Goal: Communication & Community: Share content

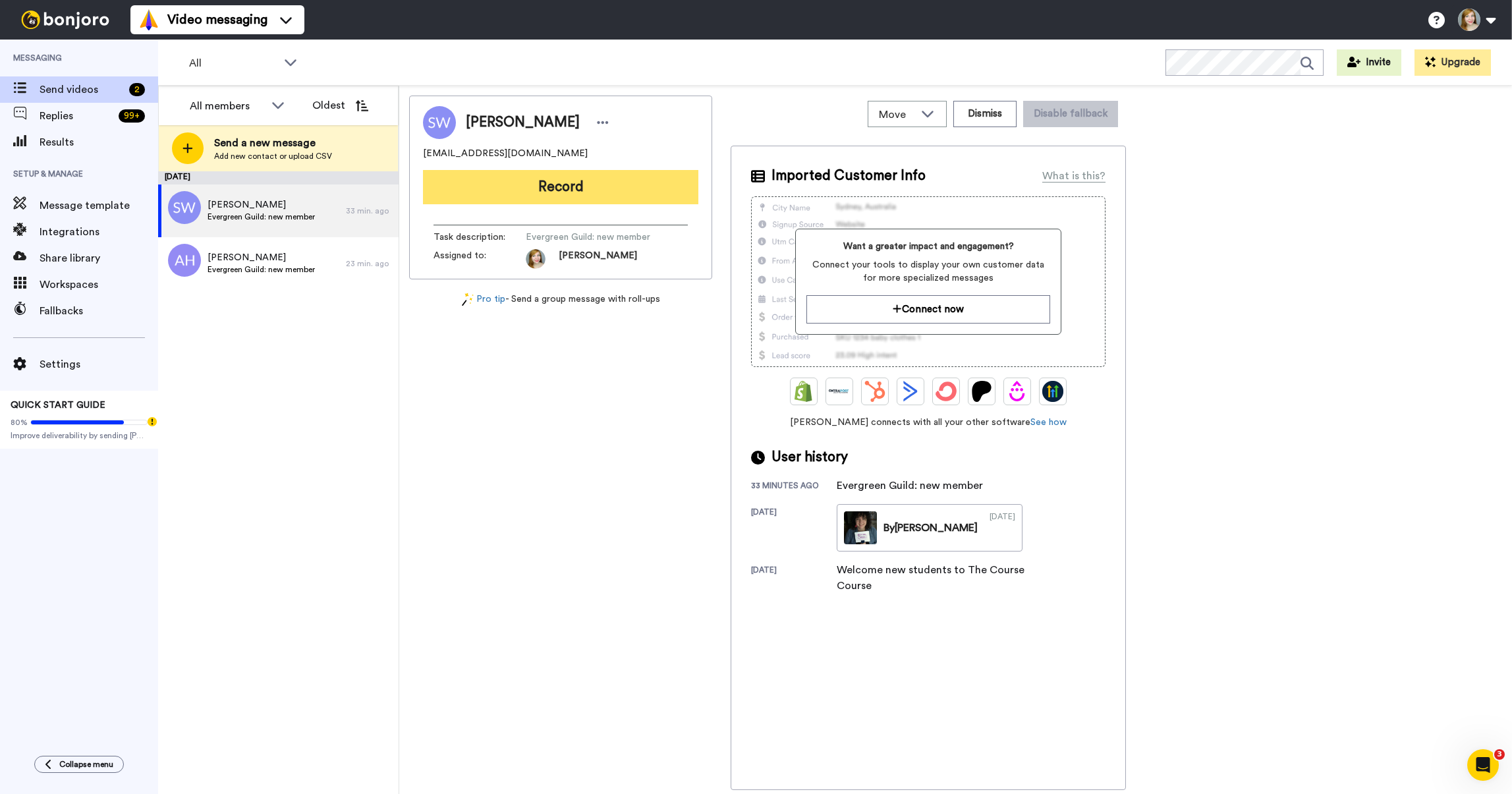
click at [516, 194] on button "Record" at bounding box center [561, 186] width 276 height 34
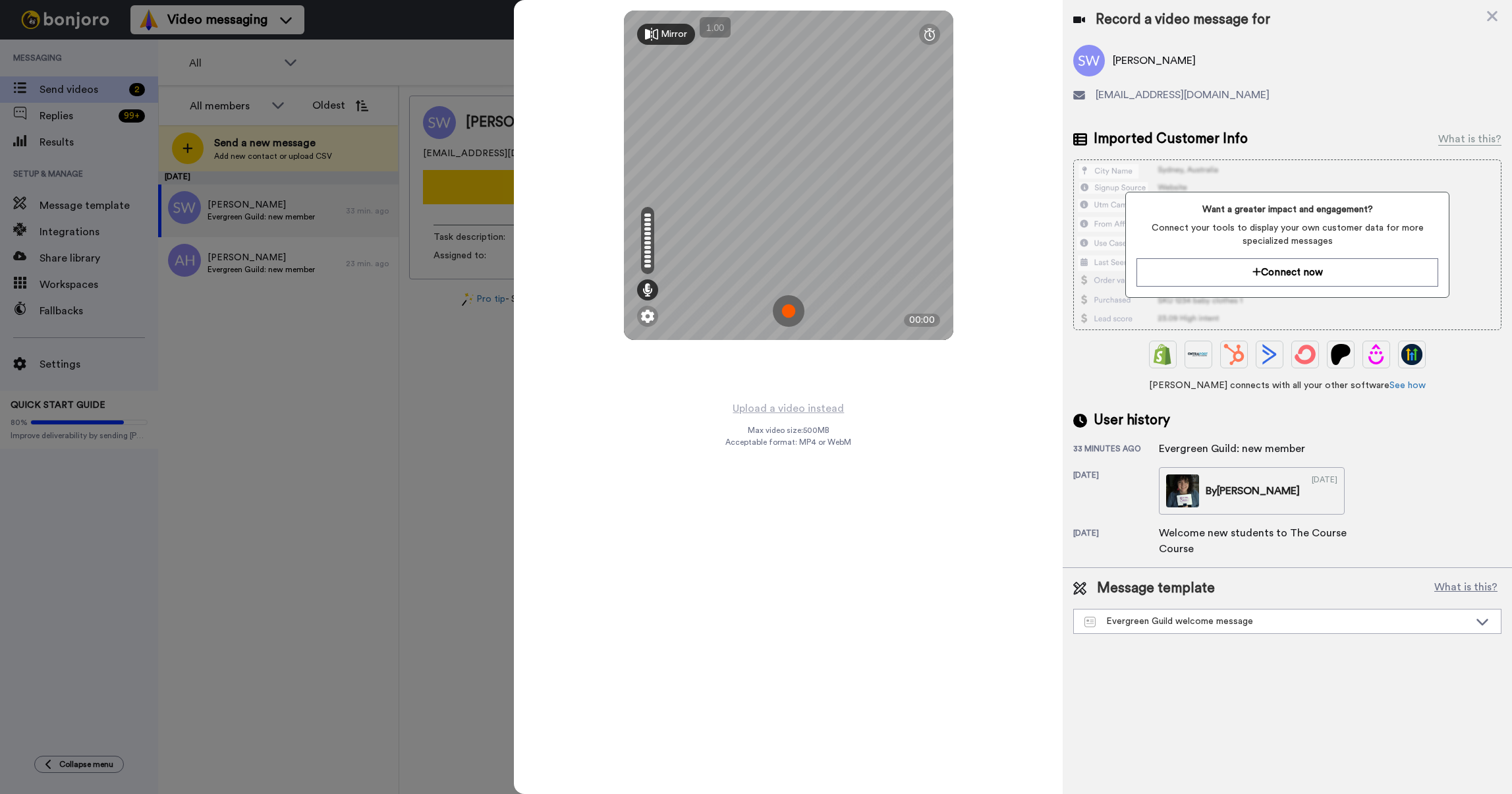
click at [786, 308] on img at bounding box center [789, 311] width 32 height 32
click at [796, 311] on img at bounding box center [789, 311] width 32 height 32
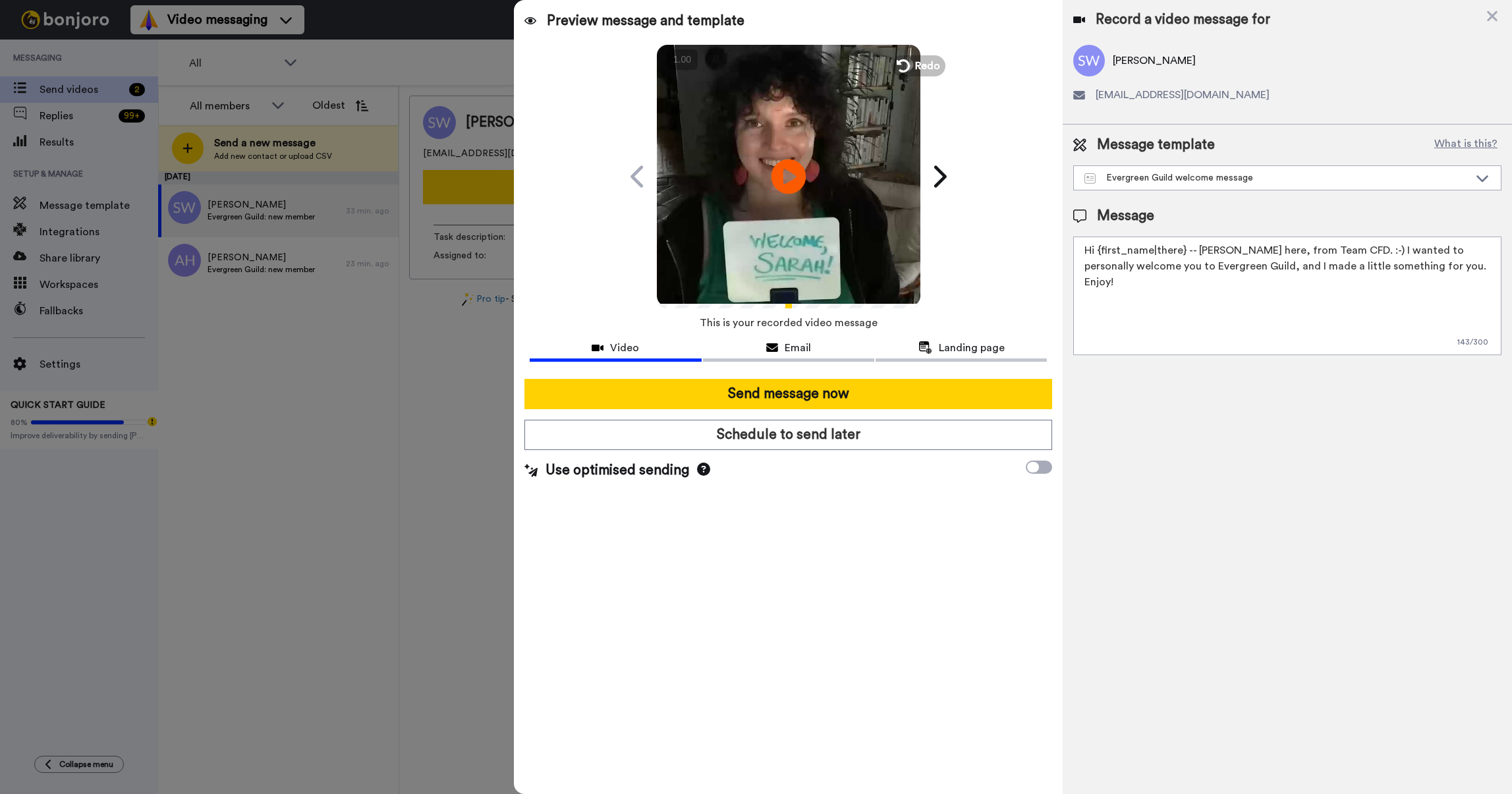
click at [786, 170] on icon "Play/Pause" at bounding box center [789, 176] width 35 height 63
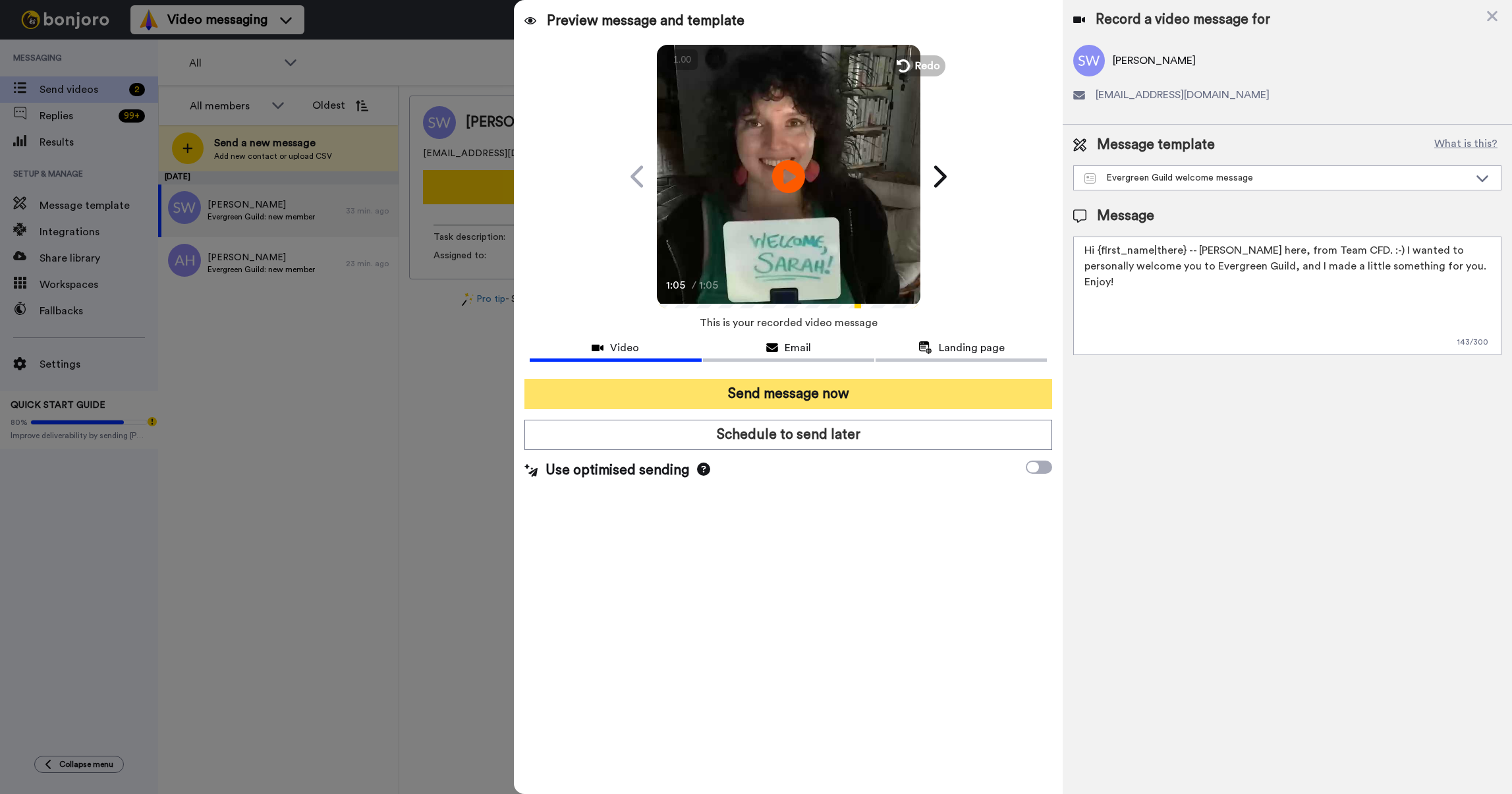
click at [802, 389] on button "Send message now" at bounding box center [788, 394] width 528 height 30
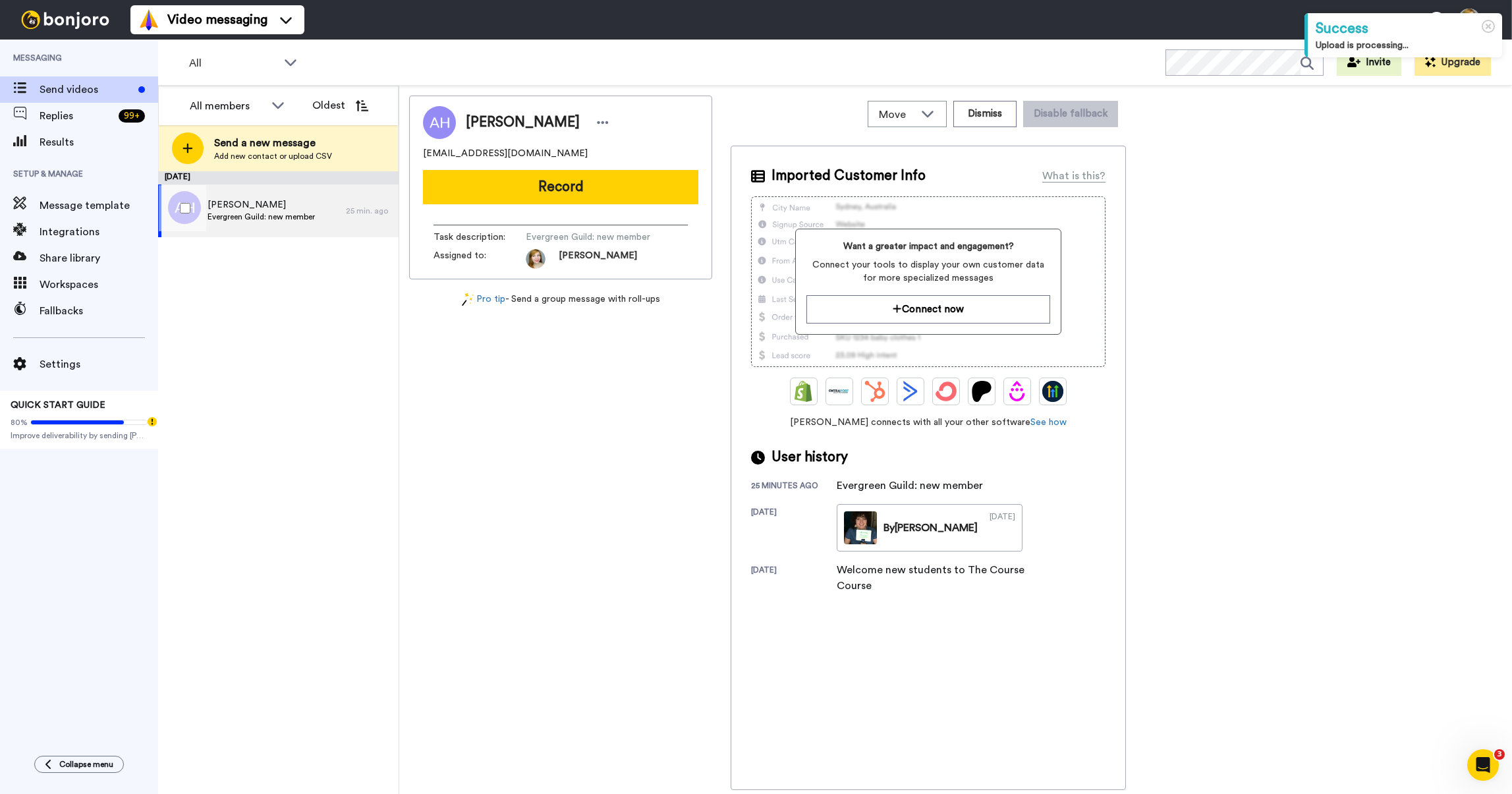
click at [248, 191] on div "[PERSON_NAME] Evergreen Guild: new member" at bounding box center [252, 211] width 188 height 53
click at [888, 530] on div "By Courtney" at bounding box center [931, 527] width 94 height 16
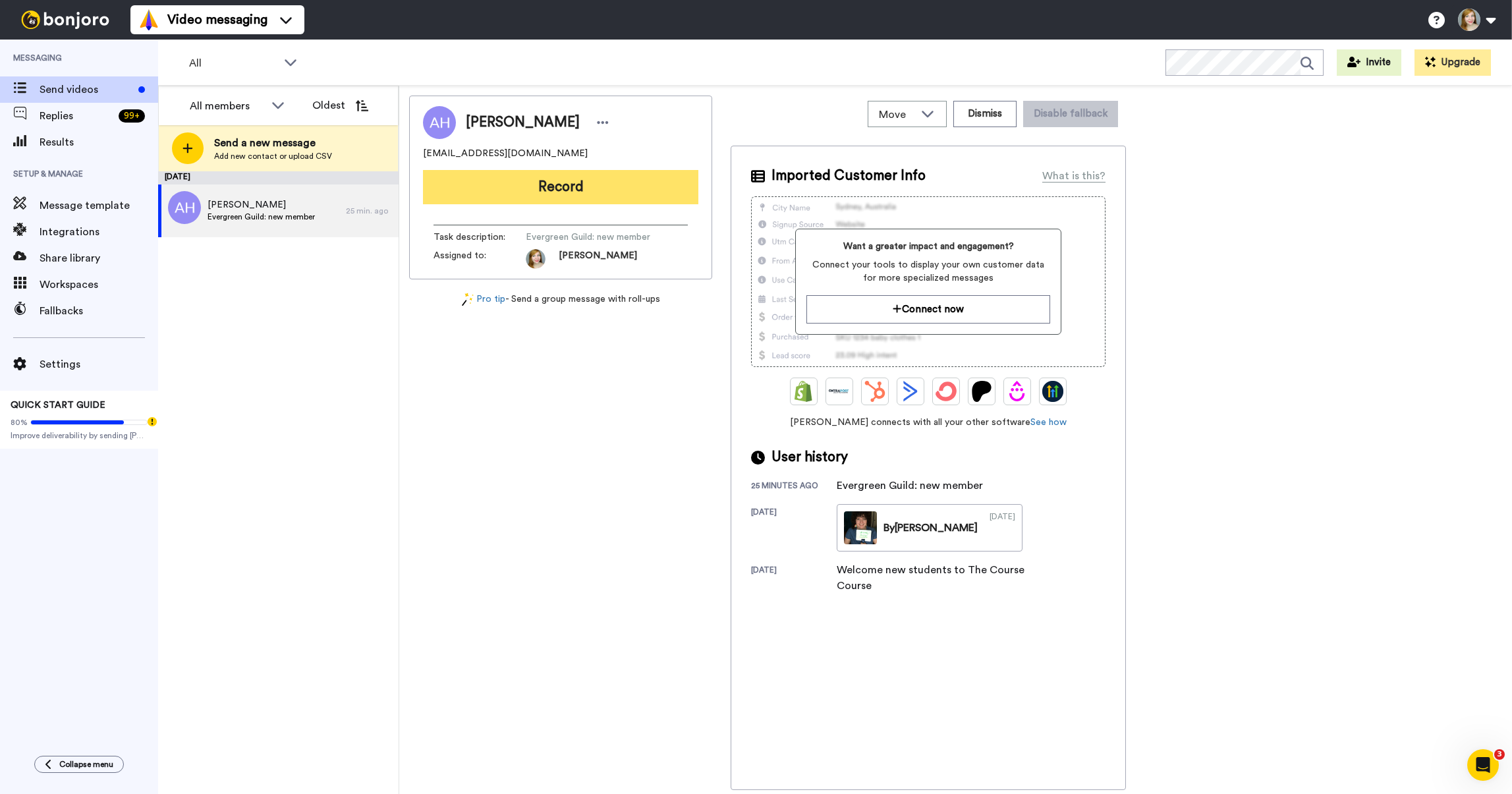
click at [533, 176] on button "Record" at bounding box center [561, 186] width 276 height 34
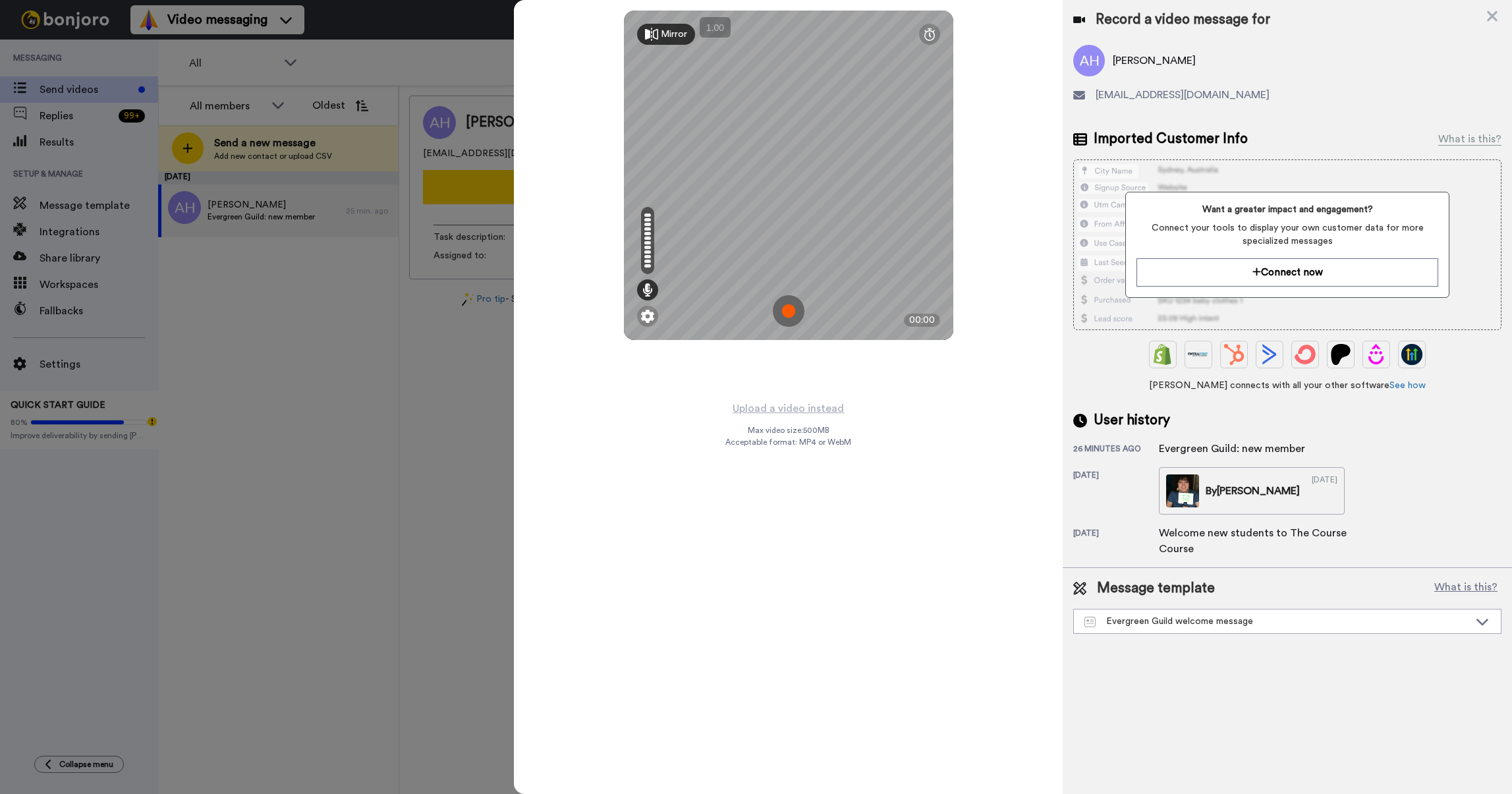
click at [788, 316] on img at bounding box center [789, 311] width 32 height 32
click at [786, 307] on img at bounding box center [789, 311] width 32 height 32
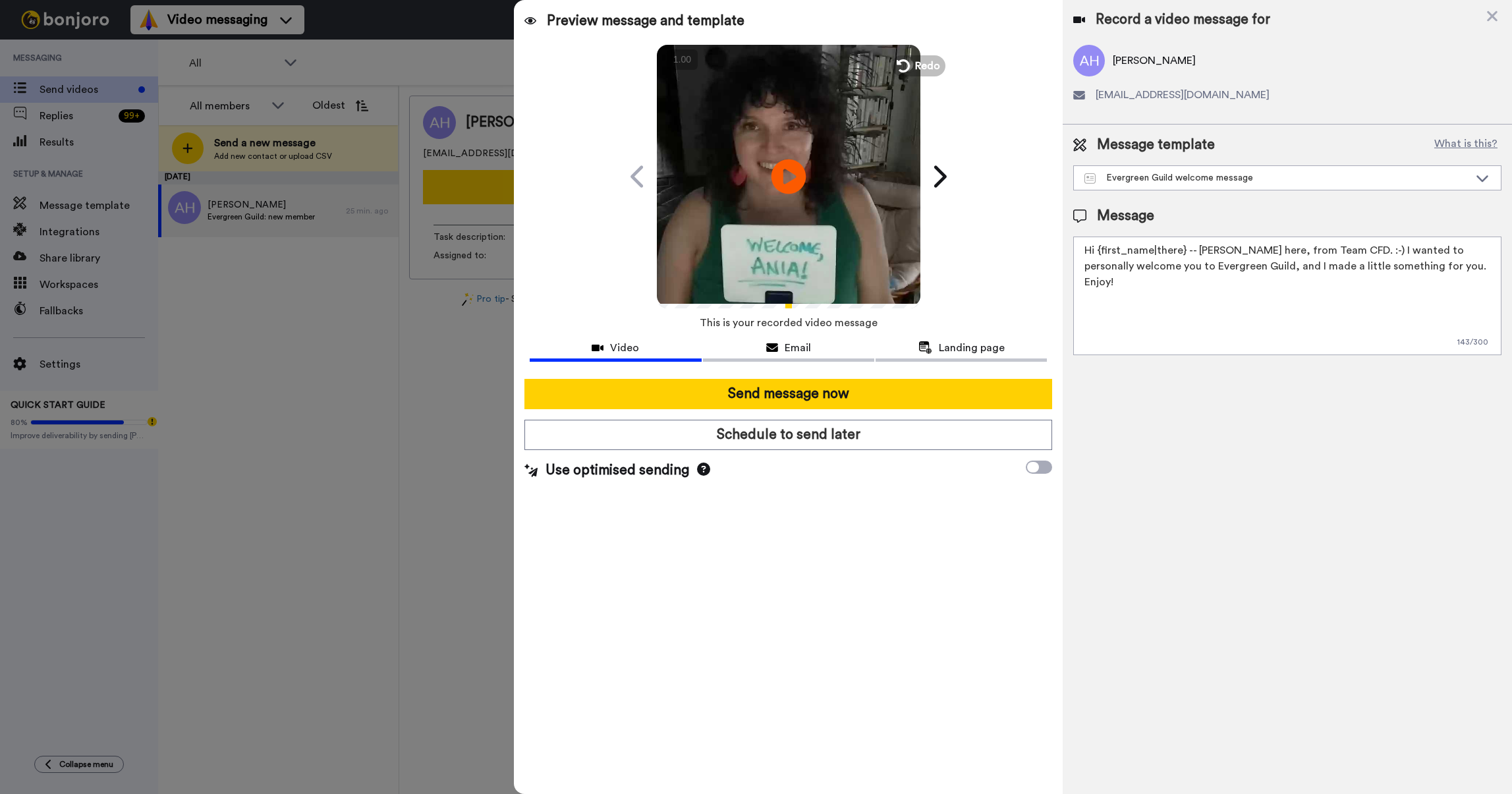
click at [788, 164] on icon at bounding box center [789, 177] width 35 height 35
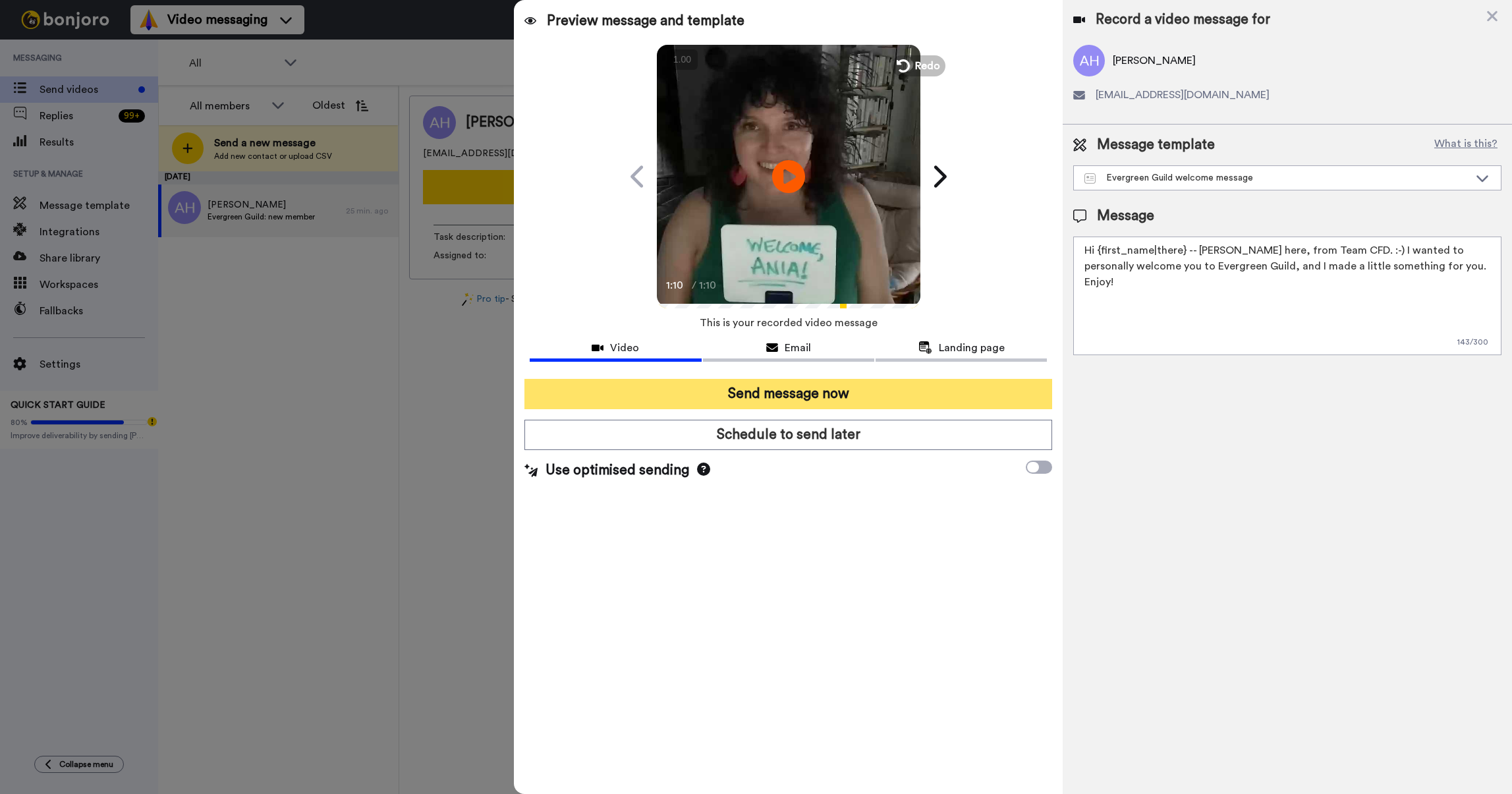
click at [782, 396] on button "Send message now" at bounding box center [788, 394] width 528 height 30
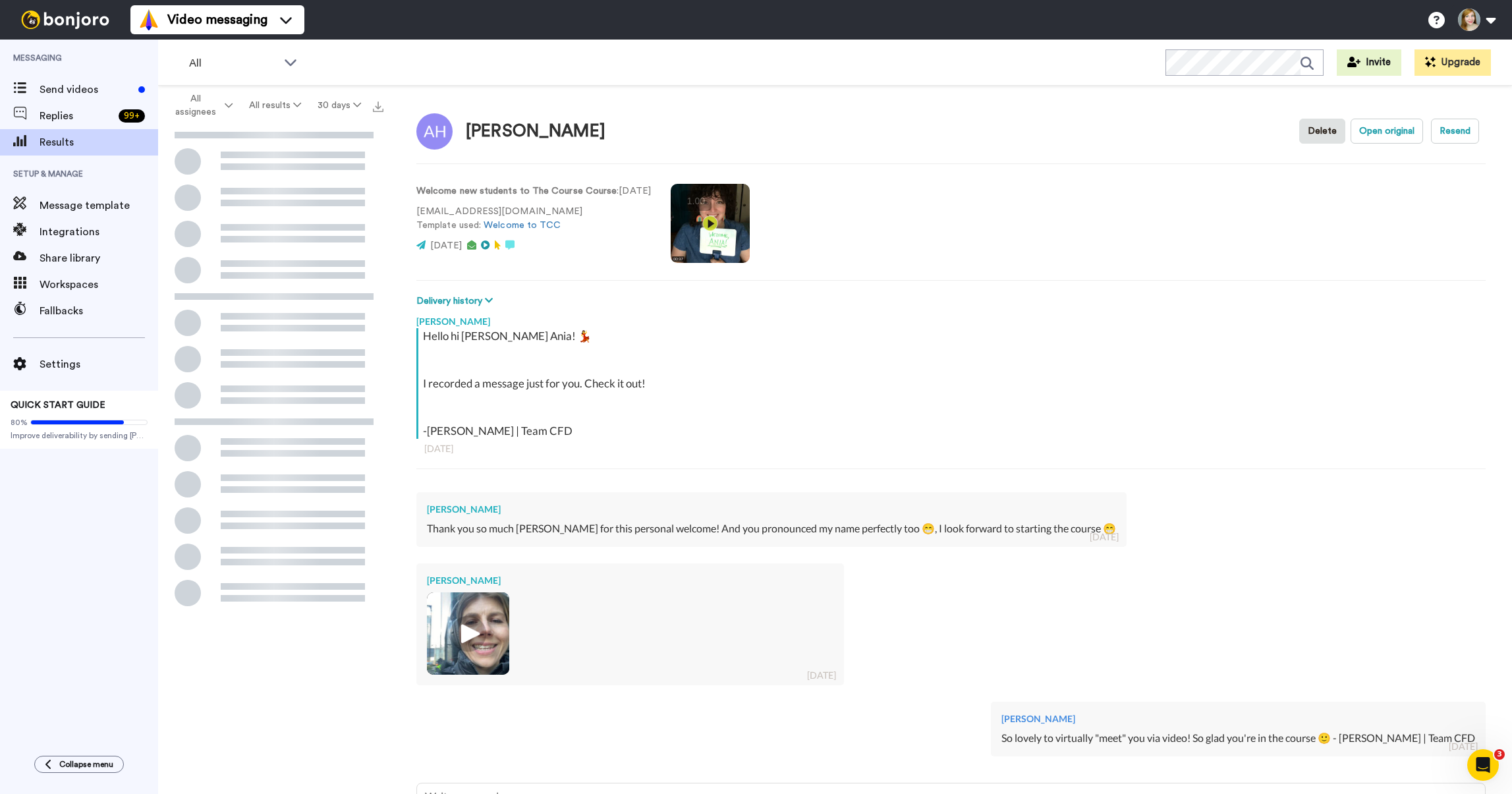
click at [704, 221] on video at bounding box center [711, 224] width 79 height 79
